Goal: Information Seeking & Learning: Understand process/instructions

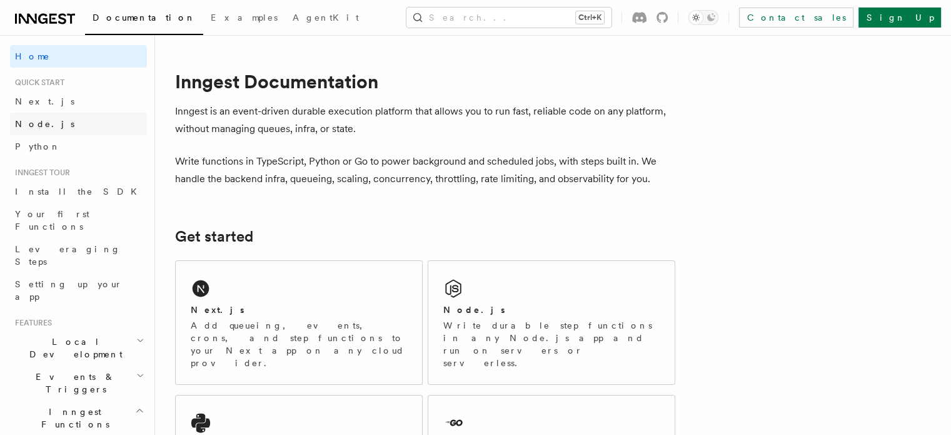
click at [24, 121] on span "Node.js" at bounding box center [44, 124] width 59 height 10
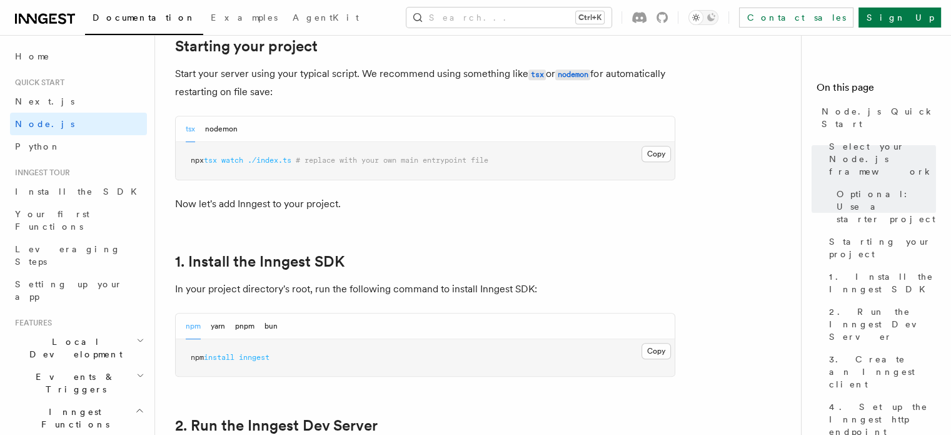
scroll to position [625, 0]
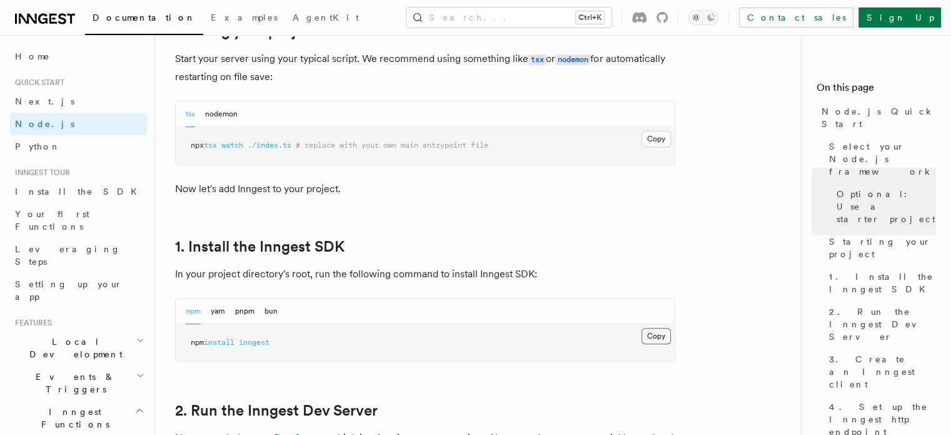
click at [656, 331] on button "Copy Copied" at bounding box center [655, 336] width 29 height 16
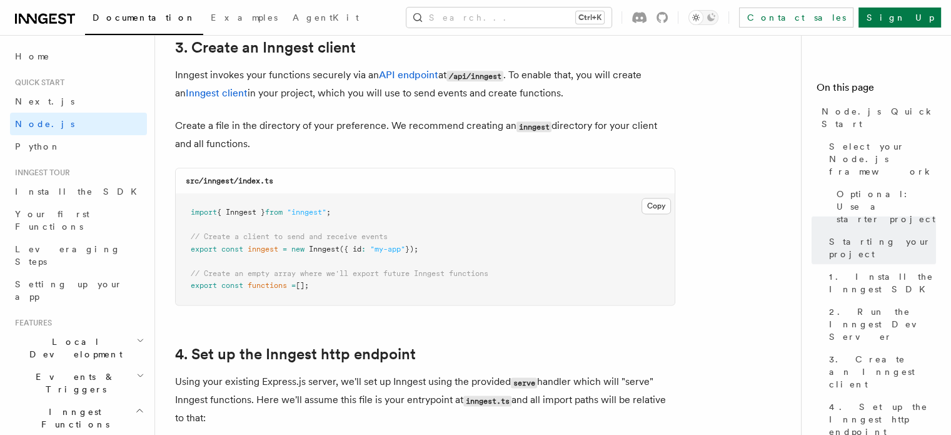
scroll to position [1625, 0]
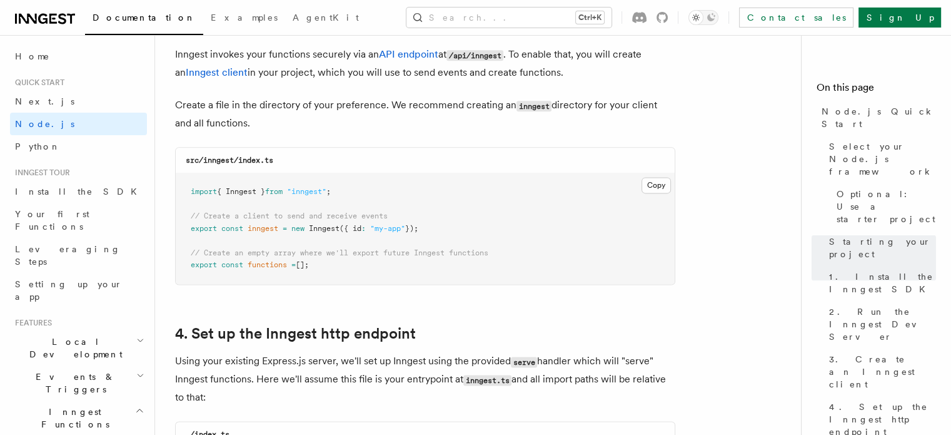
drag, startPoint x: 428, startPoint y: 229, endPoint x: 145, endPoint y: 229, distance: 283.2
click at [304, 234] on pre "import { Inngest } from "inngest" ; // Create a client to send and receive even…" at bounding box center [425, 228] width 499 height 111
click at [346, 227] on span "({ id" at bounding box center [350, 228] width 22 height 9
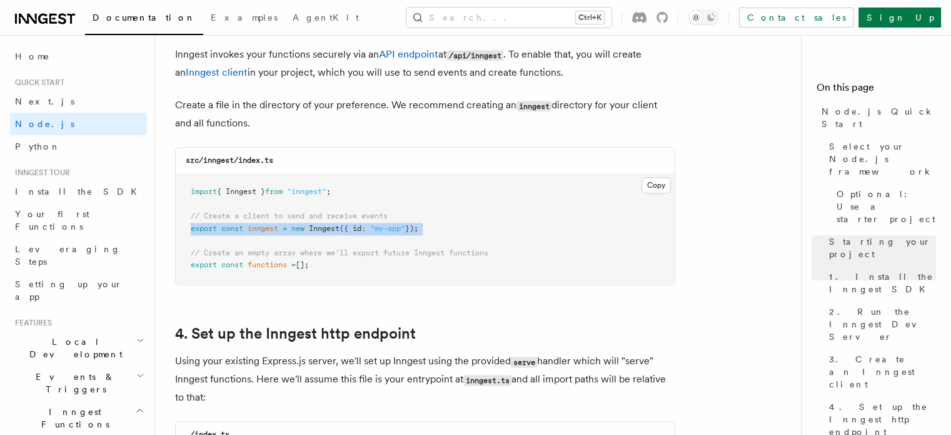
click at [346, 227] on span "({ id" at bounding box center [350, 228] width 22 height 9
copy code "export const inngest = new Inngest ({ id : "my-app" });"
click at [296, 267] on span "=" at bounding box center [293, 264] width 4 height 9
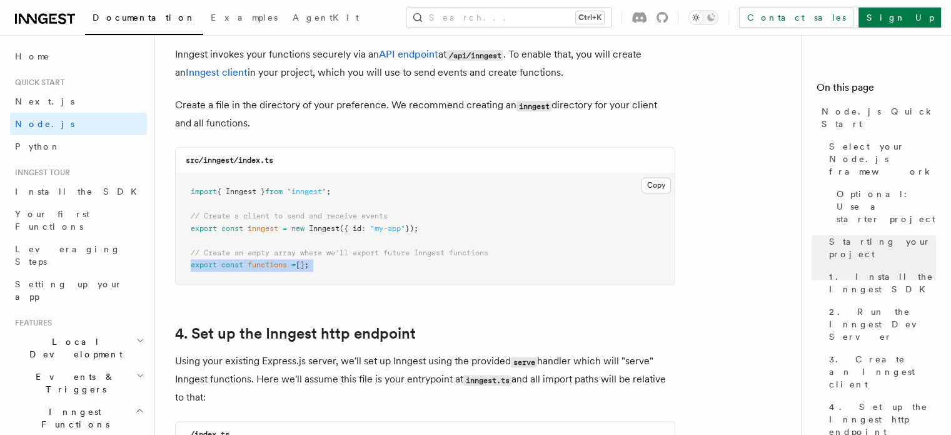
click at [296, 267] on span "=" at bounding box center [293, 264] width 4 height 9
copy article "export const functions = [];"
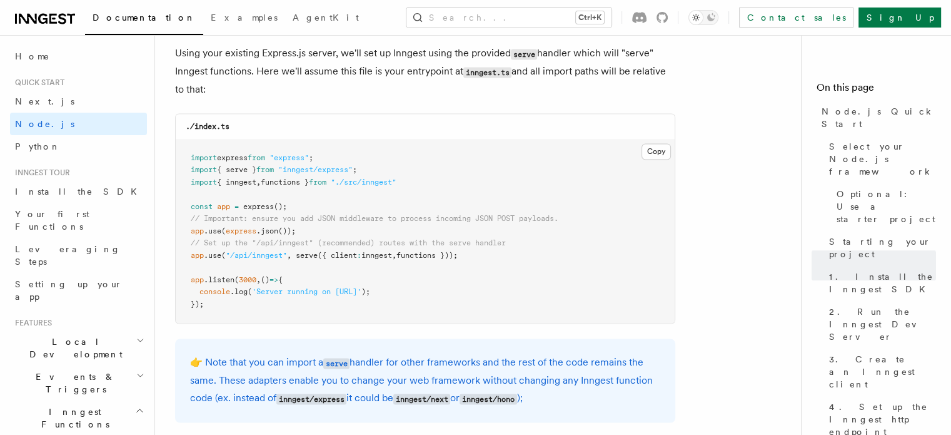
scroll to position [1938, 0]
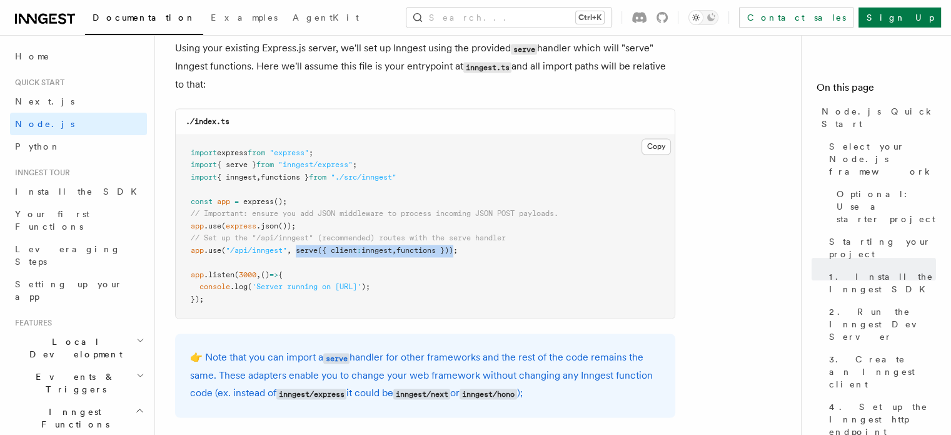
drag, startPoint x: 298, startPoint y: 253, endPoint x: 465, endPoint y: 253, distance: 166.9
click at [458, 253] on span "app .use ( "/api/inngest" , serve ({ client : inngest , functions }));" at bounding box center [324, 250] width 267 height 9
copy span "serve ({ client : inngest , functions })"
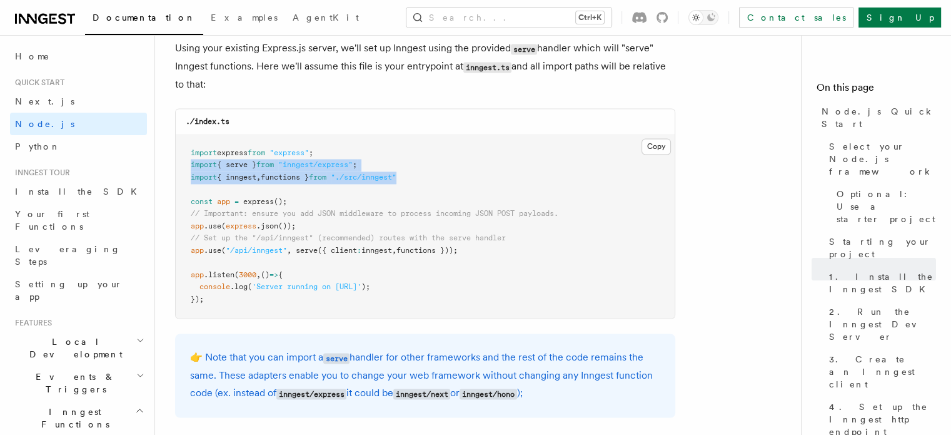
drag, startPoint x: 445, startPoint y: 179, endPoint x: 193, endPoint y: 164, distance: 252.4
click at [193, 164] on pre "import express from "express" ; import { serve } from "inngest/express" ; impor…" at bounding box center [425, 226] width 499 height 184
click at [373, 167] on pre "import express from "express" ; import { serve } from "inngest/express" ; impor…" at bounding box center [425, 226] width 499 height 184
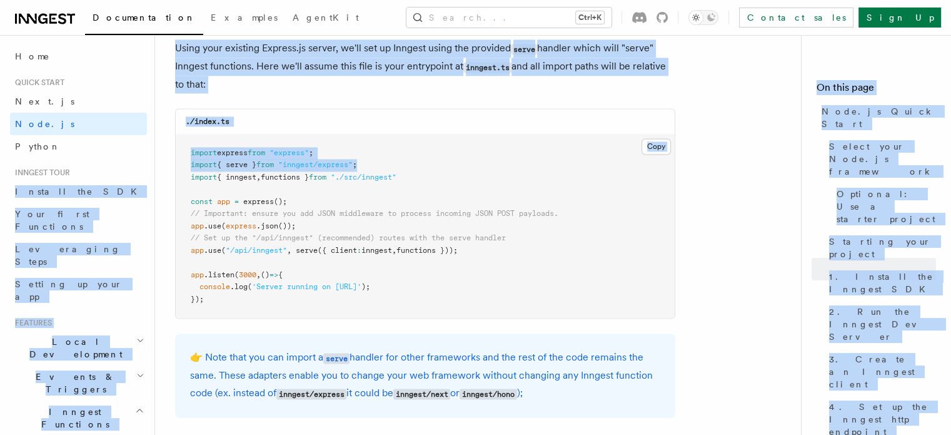
drag, startPoint x: 385, startPoint y: 166, endPoint x: 148, endPoint y: 166, distance: 237.6
click at [209, 163] on span "import" at bounding box center [204, 164] width 26 height 9
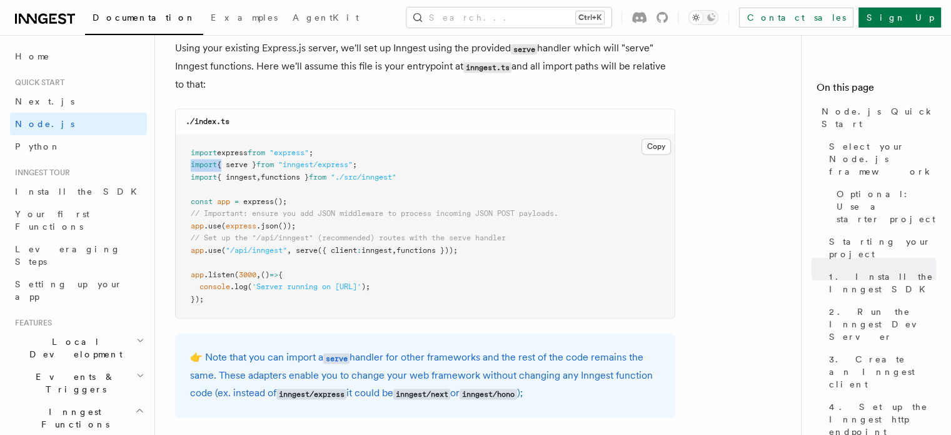
click at [209, 163] on span "import" at bounding box center [204, 164] width 26 height 9
click at [304, 169] on span ""inngest/express"" at bounding box center [315, 164] width 74 height 9
click at [304, 174] on span "functions }" at bounding box center [285, 177] width 48 height 9
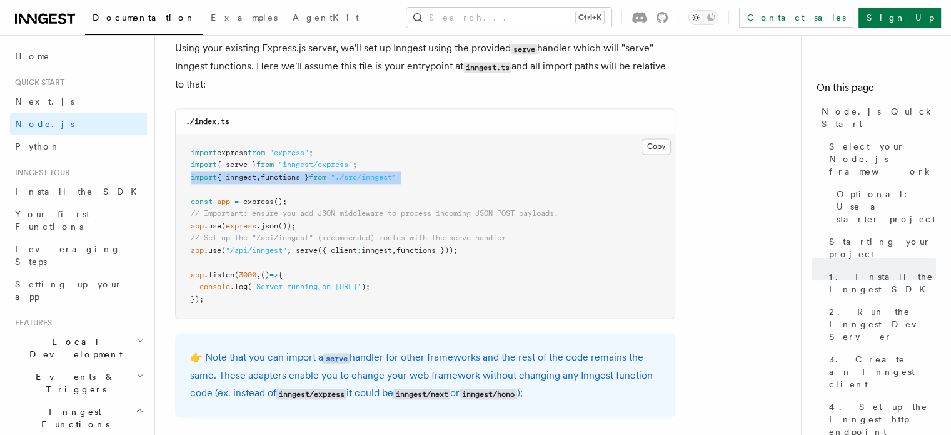
click at [304, 174] on span "functions }" at bounding box center [285, 177] width 48 height 9
copy code "import { inngest , functions } from "./src/inngest""
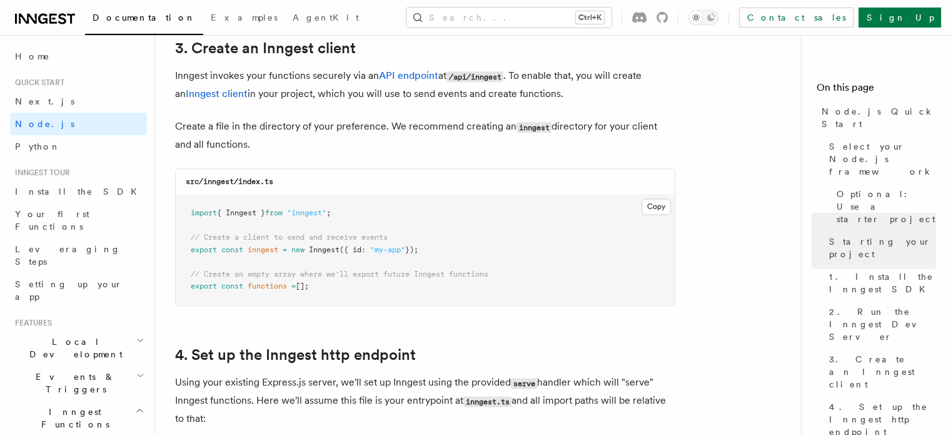
scroll to position [1625, 0]
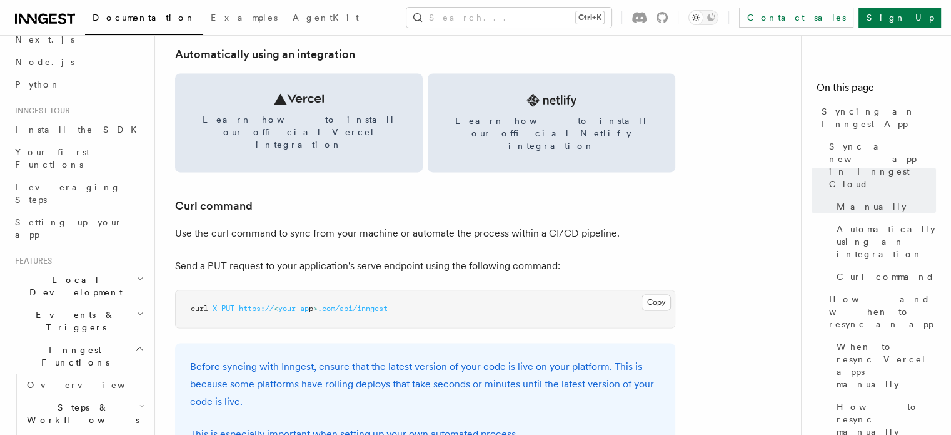
scroll to position [63, 0]
click at [65, 400] on span "Steps & Workflows" at bounding box center [81, 412] width 118 height 25
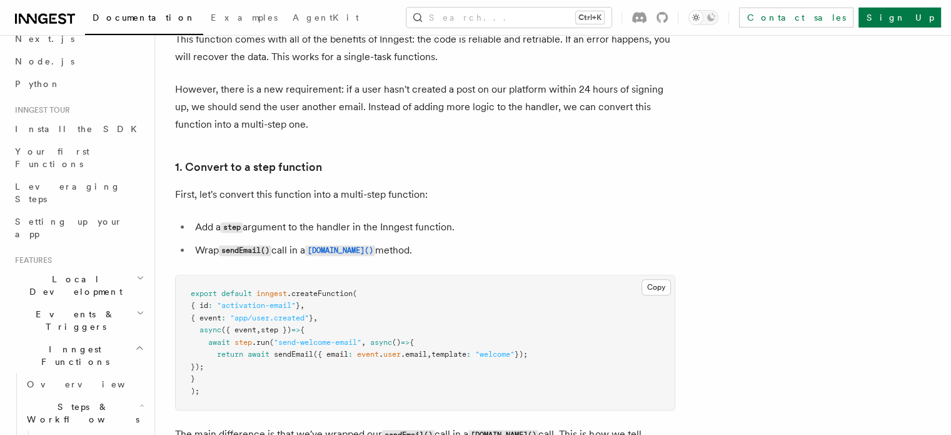
scroll to position [750, 0]
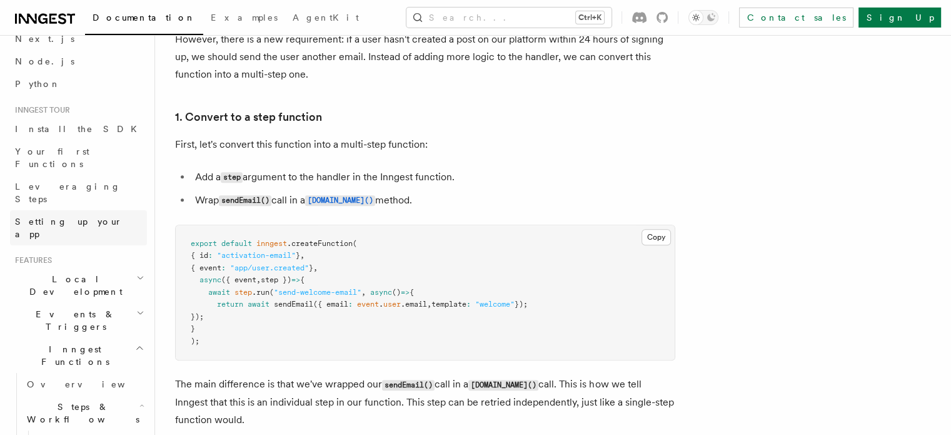
click at [48, 216] on span "Setting up your app" at bounding box center [69, 227] width 108 height 23
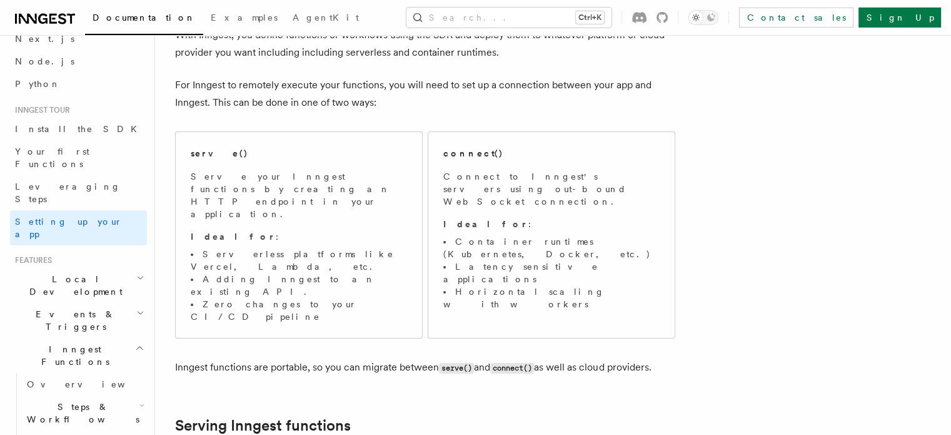
scroll to position [125, 0]
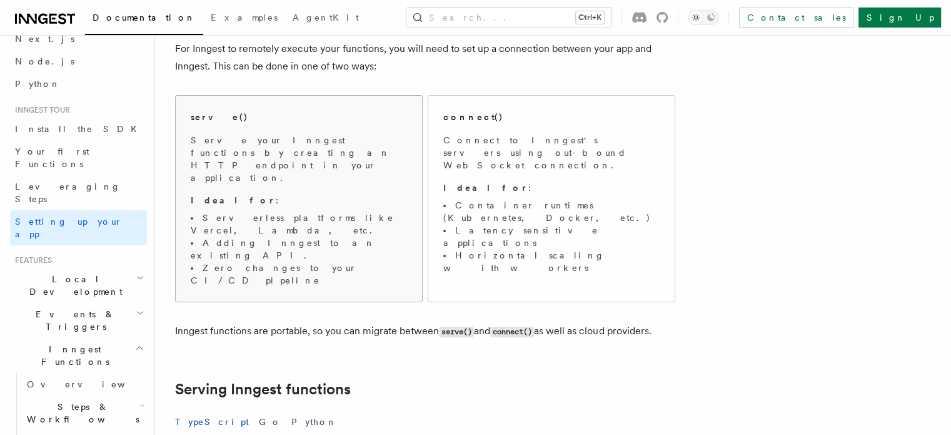
click at [319, 154] on p "Serve your Inngest functions by creating an HTTP endpoint in your application." at bounding box center [299, 159] width 216 height 50
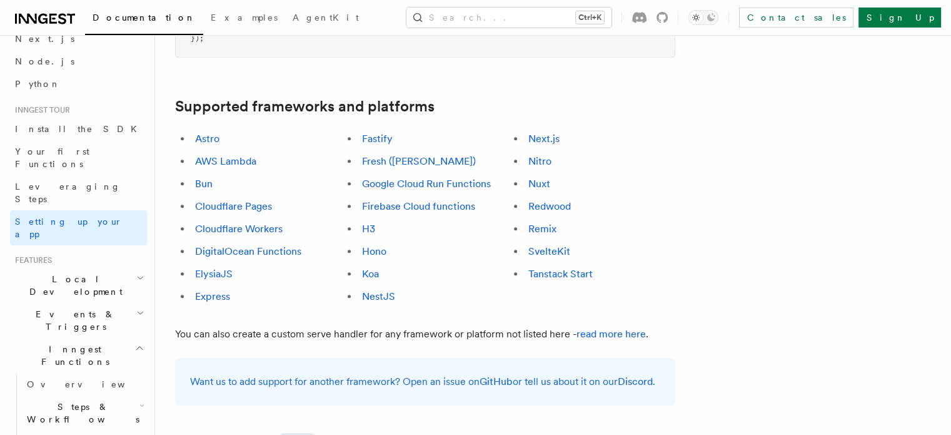
scroll to position [695, 0]
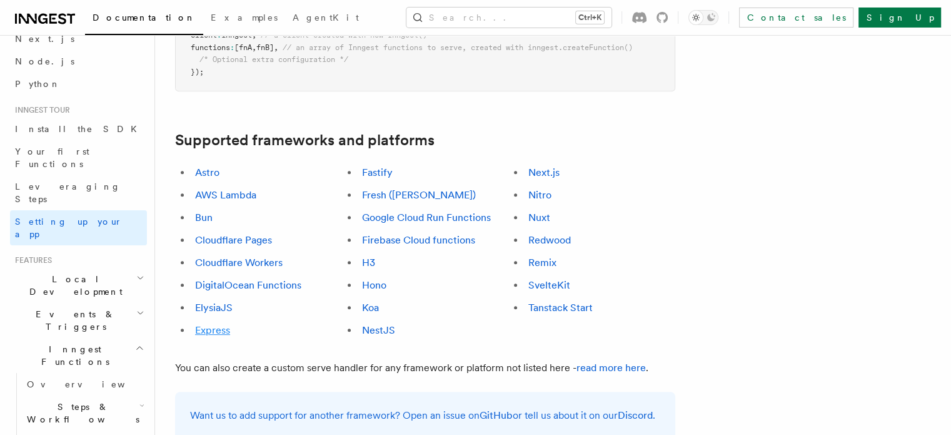
click at [230, 324] on link "Express" at bounding box center [212, 330] width 35 height 12
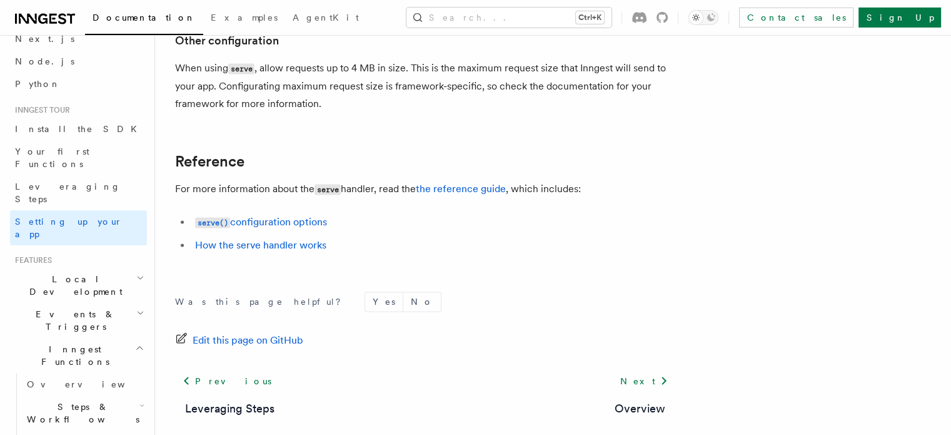
scroll to position [11537, 0]
